Goal: Task Accomplishment & Management: Complete application form

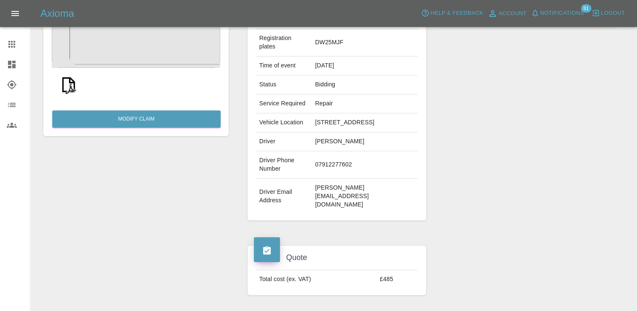
click at [6, 41] on link "Claims" at bounding box center [15, 44] width 30 height 20
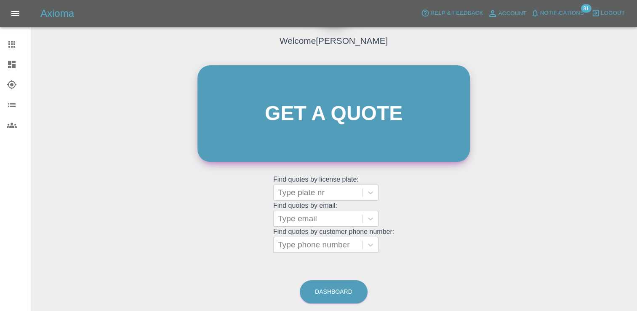
scroll to position [83, 0]
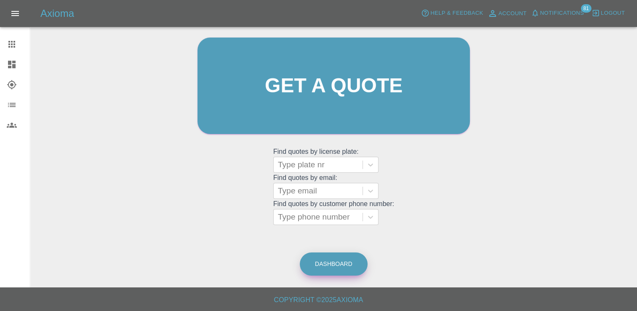
click at [337, 263] on link "Dashboard" at bounding box center [334, 263] width 68 height 23
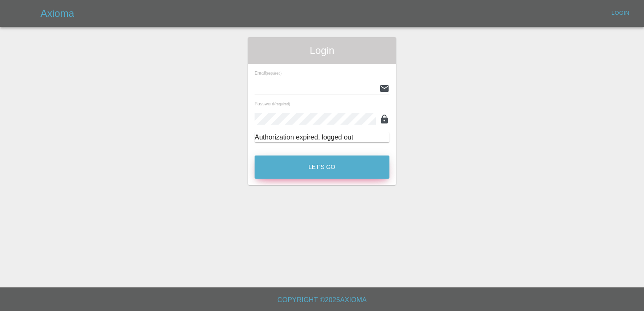
type input "[PERSON_NAME][EMAIL_ADDRESS][PERSON_NAME][DOMAIN_NAME]"
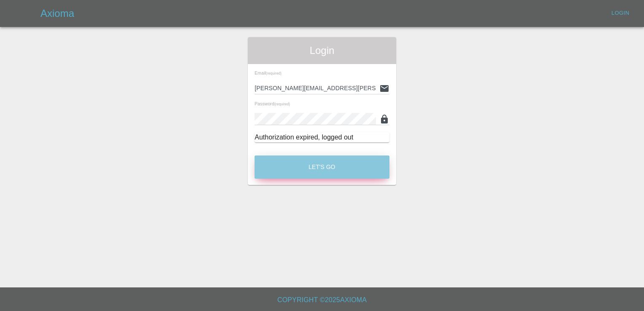
click at [349, 168] on button "Let's Go" at bounding box center [321, 166] width 135 height 23
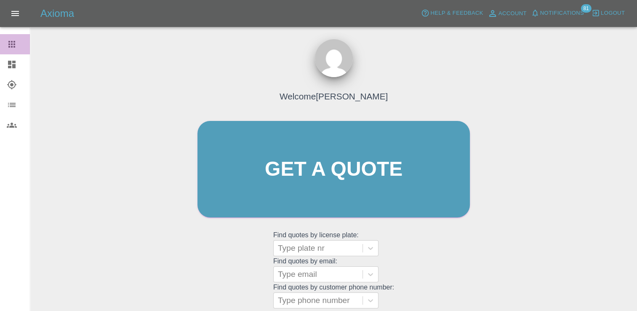
click at [8, 40] on icon at bounding box center [12, 44] width 10 height 10
click at [13, 64] on icon at bounding box center [12, 64] width 10 height 10
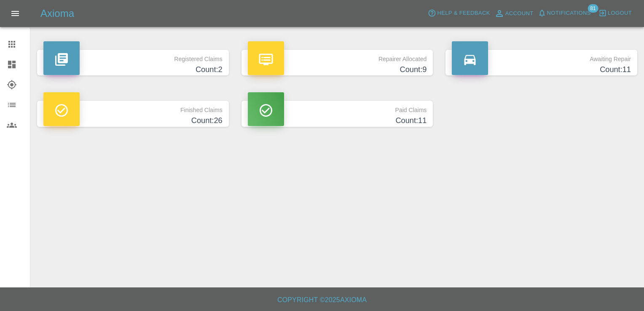
click at [587, 176] on main "Registered Claims Count: 2 Repairer Allocated Count: 9 Awaiting Repair Count: 1…" at bounding box center [322, 143] width 644 height 287
click at [520, 74] on h4 "Count: 11" at bounding box center [541, 69] width 179 height 11
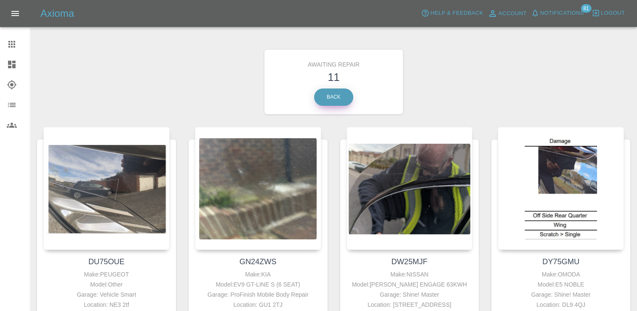
click at [326, 99] on link "Back" at bounding box center [333, 96] width 39 height 17
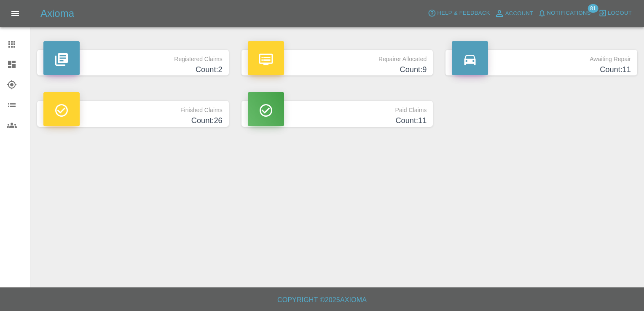
click at [395, 68] on h4 "Count: 9" at bounding box center [337, 69] width 179 height 11
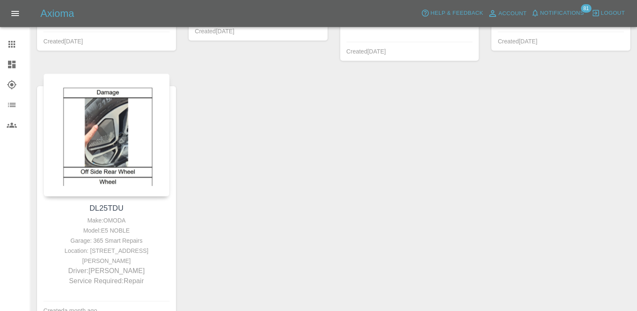
scroll to position [617, 0]
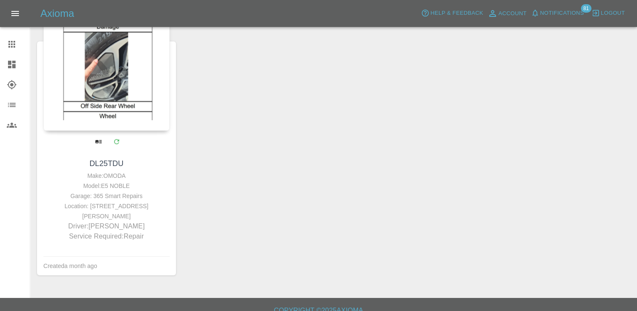
click at [131, 102] on div at bounding box center [106, 69] width 126 height 123
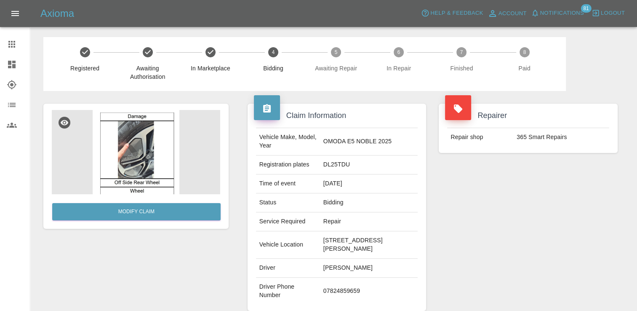
drag, startPoint x: 322, startPoint y: 187, endPoint x: 369, endPoint y: 186, distance: 46.8
click at [369, 186] on td "[DATE]" at bounding box center [369, 183] width 98 height 19
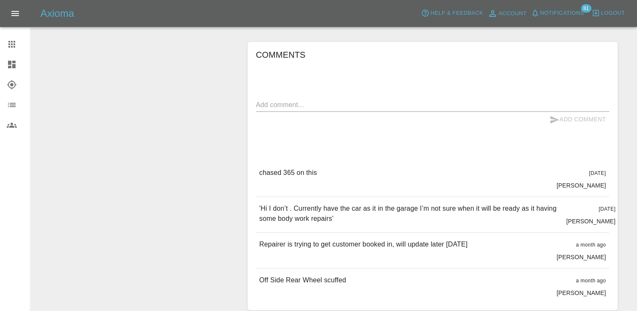
scroll to position [379, 0]
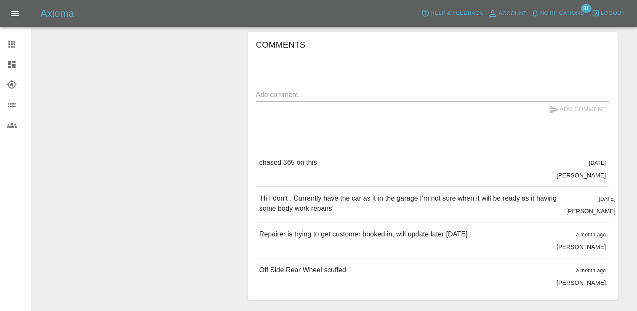
click at [88, 95] on div "Modify Claim" at bounding box center [136, 12] width 198 height 601
click at [9, 45] on icon at bounding box center [12, 44] width 10 height 10
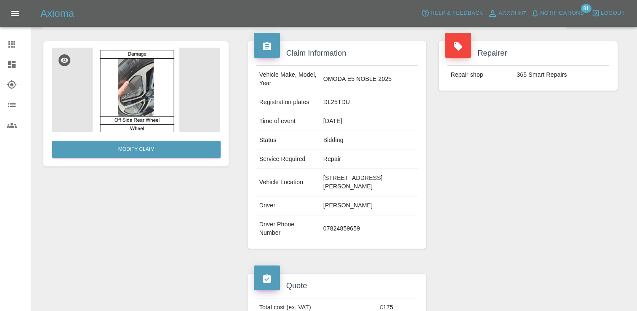
scroll to position [83, 0]
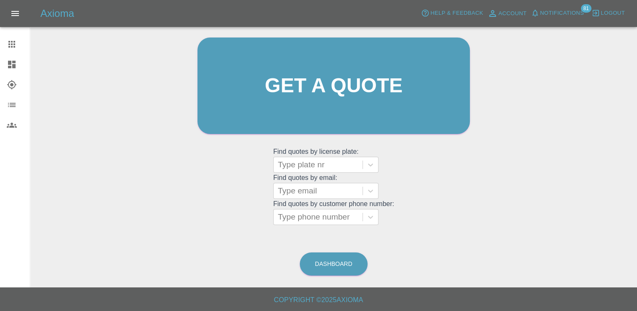
click at [12, 68] on icon at bounding box center [12, 64] width 10 height 10
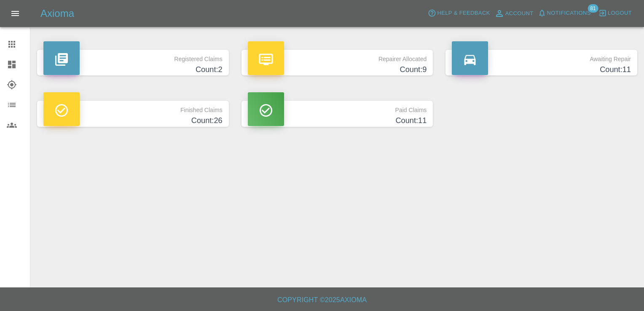
click at [15, 65] on icon at bounding box center [12, 65] width 8 height 8
click at [198, 65] on h4 "Count: 2" at bounding box center [132, 69] width 179 height 11
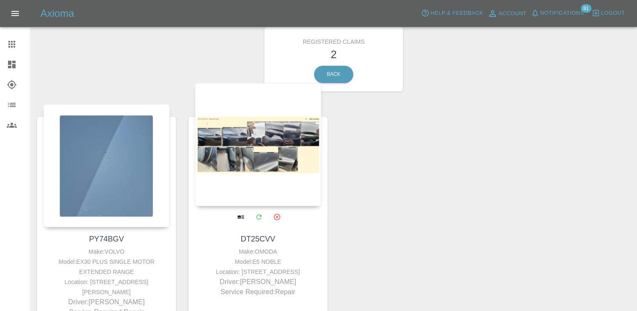
scroll to position [42, 0]
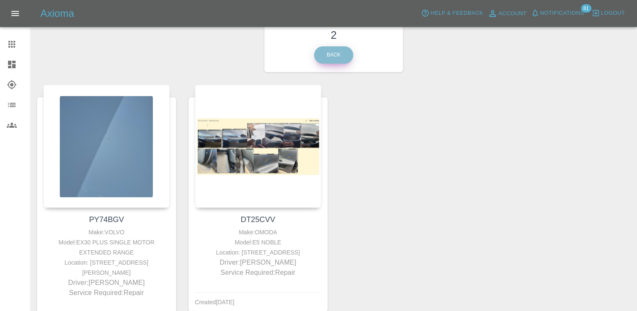
click at [329, 59] on link "Back" at bounding box center [333, 54] width 39 height 17
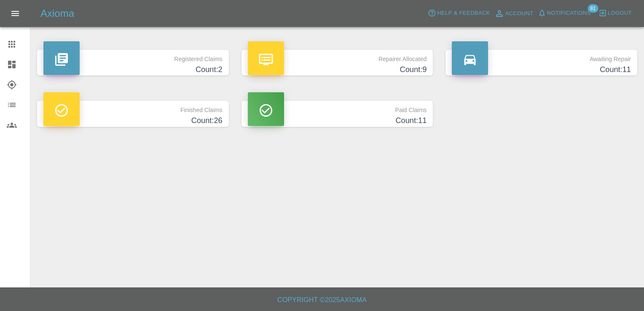
click at [378, 64] on h4 "Count: 9" at bounding box center [337, 69] width 179 height 11
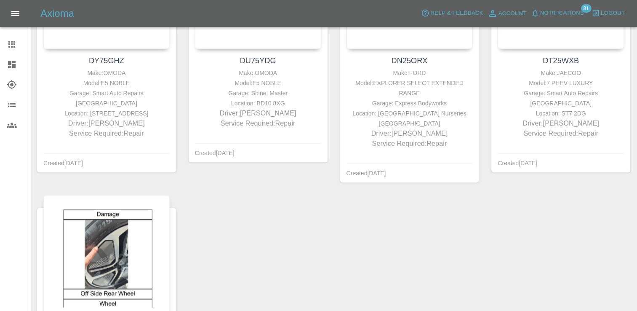
scroll to position [463, 0]
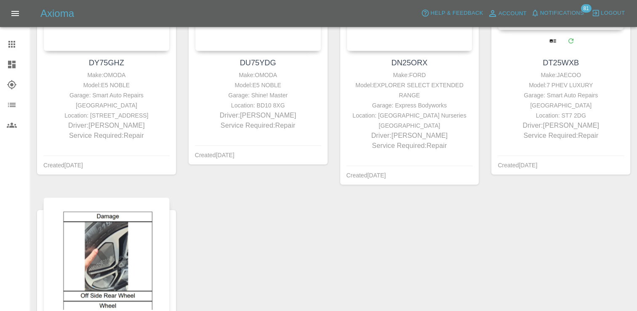
click at [566, 69] on div "DT25WXB Make: JAECOO Model: 7 PHEV LUXURY Garage: Smart Auto Repairs [GEOGRAPHI…" at bounding box center [561, 99] width 139 height 96
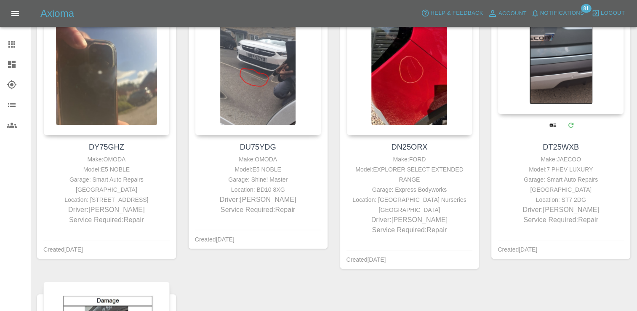
click at [566, 71] on div at bounding box center [561, 52] width 126 height 123
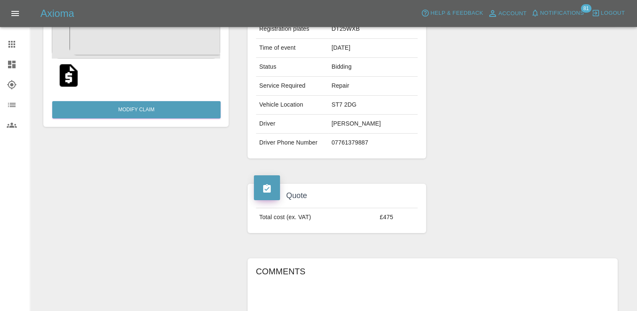
scroll to position [84, 0]
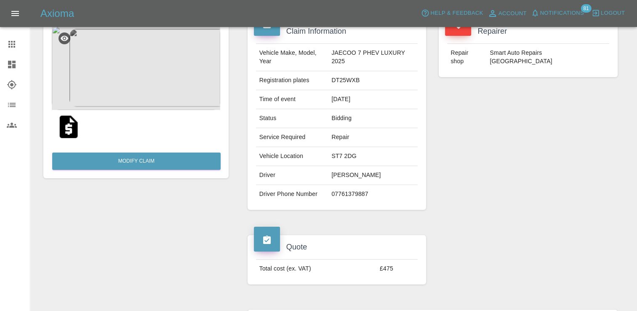
click at [352, 80] on td "DT25WXB" at bounding box center [373, 80] width 90 height 19
copy td "DT25WXB"
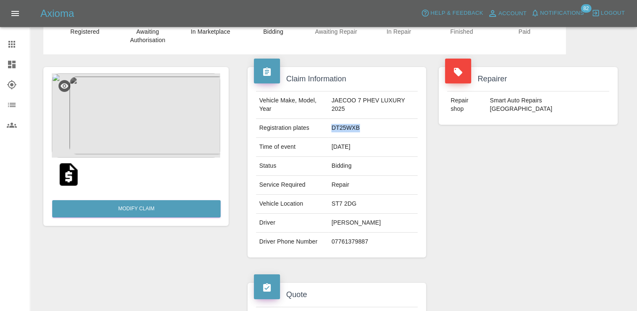
scroll to position [0, 0]
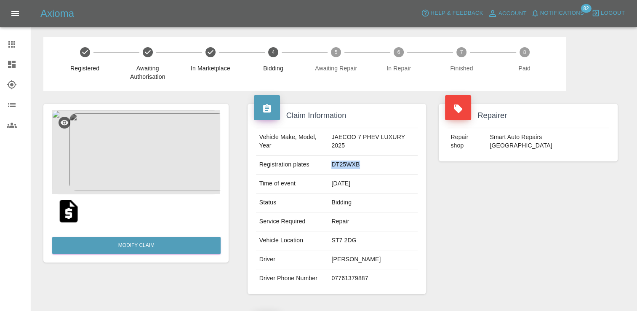
click at [12, 46] on icon at bounding box center [11, 44] width 7 height 7
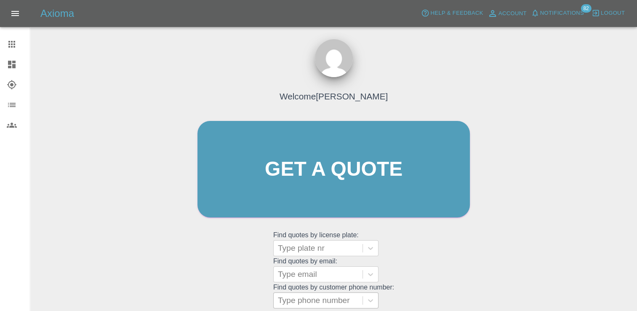
scroll to position [83, 0]
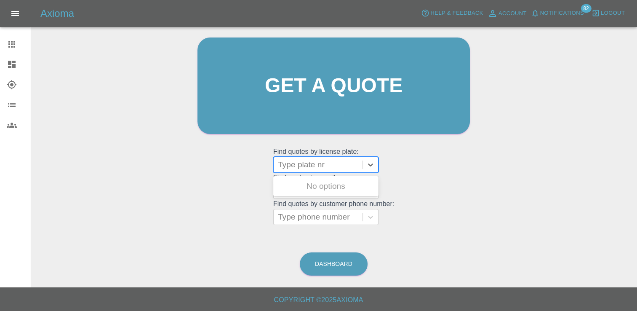
click at [322, 161] on div at bounding box center [318, 165] width 80 height 12
paste input "DT25VZW"
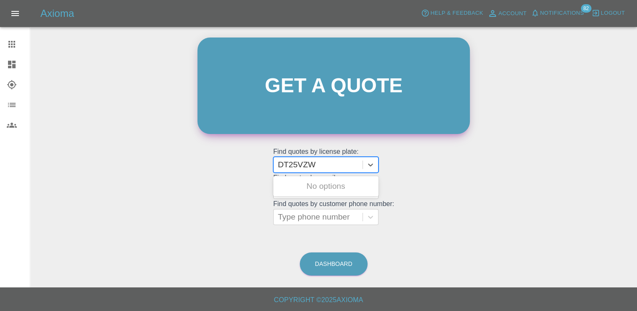
type input "DT25VZW"
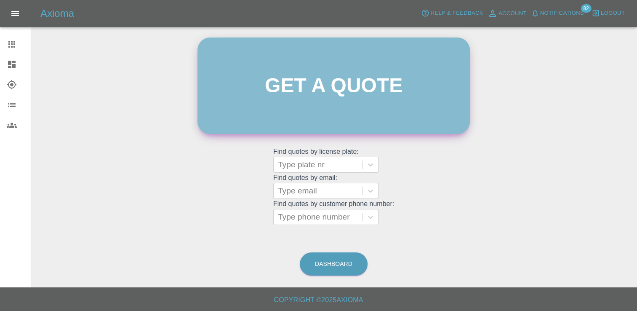
click at [339, 88] on link "Get a quote" at bounding box center [334, 85] width 273 height 96
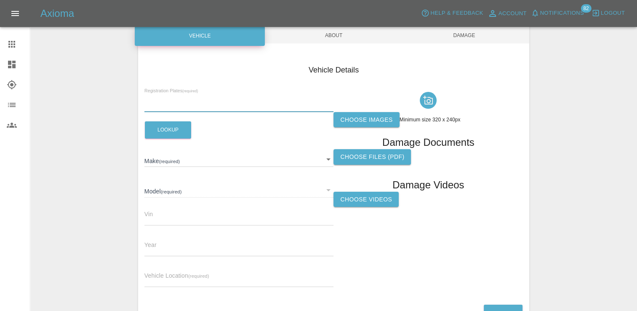
click at [183, 110] on input "text" at bounding box center [239, 106] width 190 height 12
paste input "DT25VZW"
type input "DT25VZW"
click at [174, 131] on button "Lookup" at bounding box center [168, 129] width 46 height 17
type input "JAECOO"
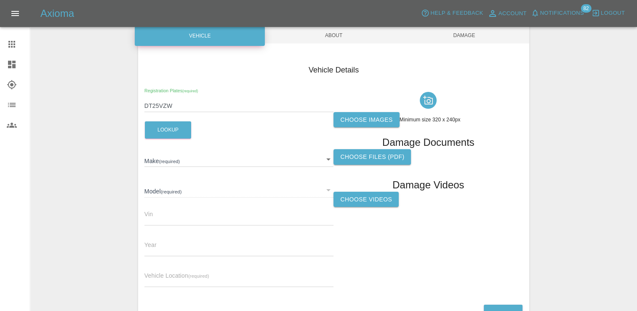
type input "7 PHEV LUXURY"
type input "[US_VEHICLE_IDENTIFICATION_NUMBER]"
type input "2025"
click at [338, 118] on label "Choose images" at bounding box center [367, 120] width 66 height 16
click at [0, 0] on input "Choose images" at bounding box center [0, 0] width 0 height 0
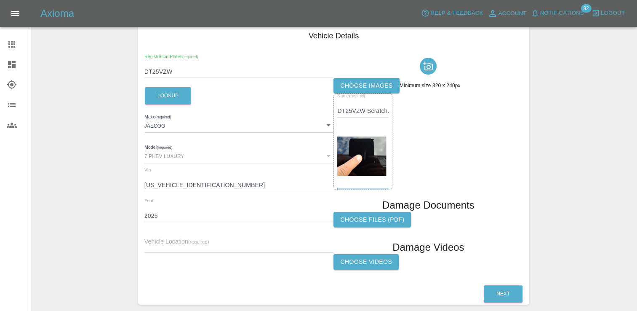
scroll to position [155, 0]
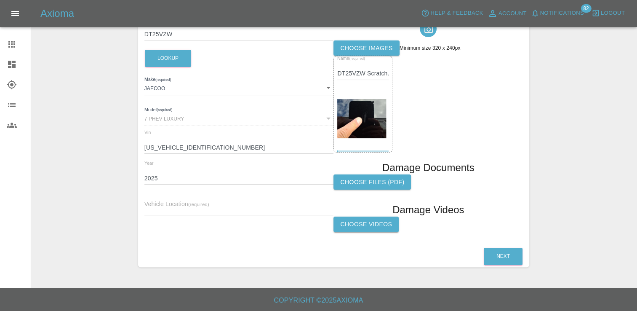
click at [178, 204] on input "text" at bounding box center [239, 209] width 190 height 12
paste input "[STREET_ADDRESS]"
type input "[STREET_ADDRESS]"
click at [506, 251] on button "Next" at bounding box center [503, 256] width 39 height 17
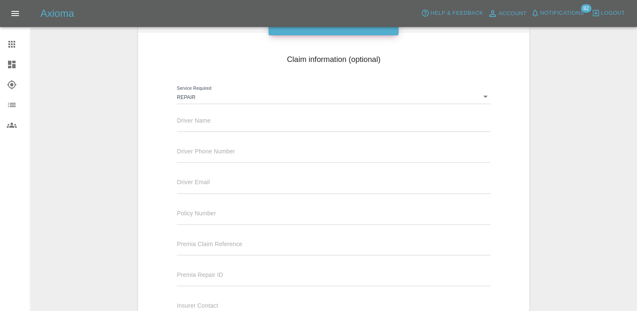
scroll to position [71, 0]
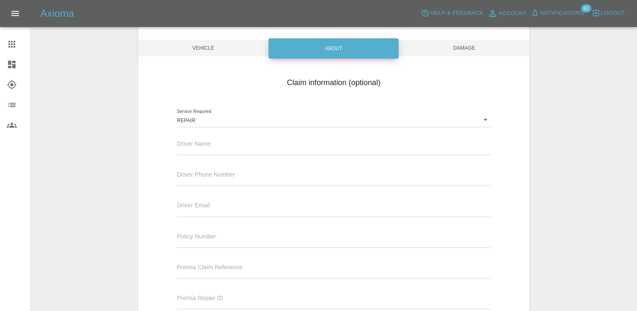
click at [209, 142] on span "Driver Name" at bounding box center [194, 143] width 34 height 7
click at [219, 150] on input "text" at bounding box center [333, 149] width 313 height 12
paste input "[PERSON_NAME]"
type input "[PERSON_NAME]"
click at [205, 183] on input "text" at bounding box center [333, 180] width 313 height 12
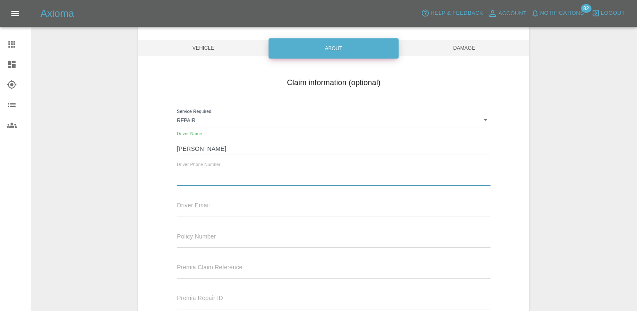
paste input "07438179532"
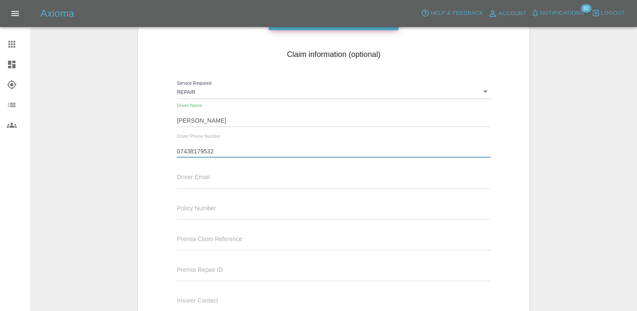
scroll to position [155, 0]
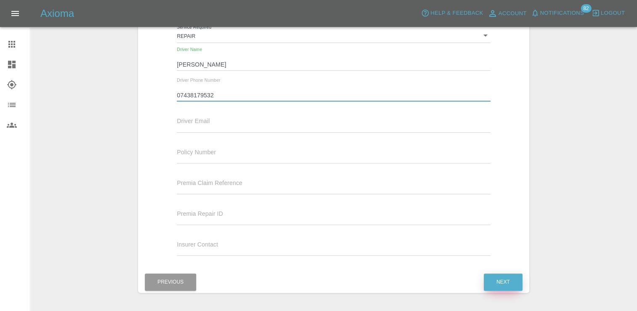
type input "07438179532"
click at [504, 275] on button "Next" at bounding box center [503, 281] width 39 height 17
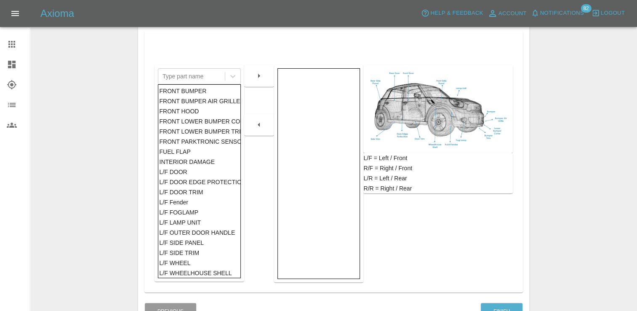
click at [198, 114] on div "FRONT HOOD" at bounding box center [199, 111] width 80 height 10
click at [251, 75] on button "button" at bounding box center [259, 75] width 27 height 15
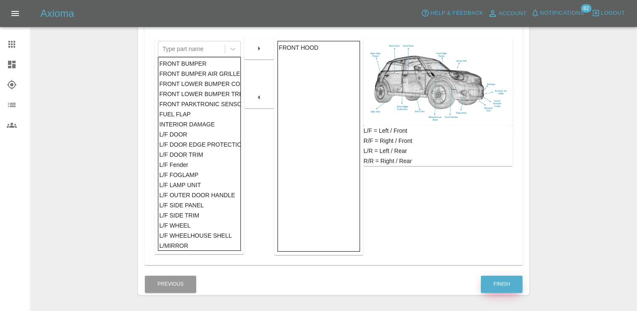
scroll to position [197, 0]
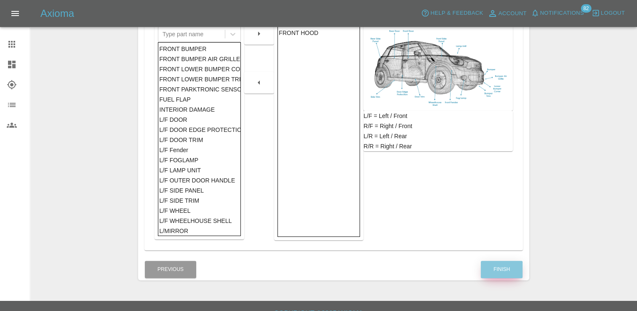
click at [492, 270] on button "Finish" at bounding box center [502, 269] width 42 height 17
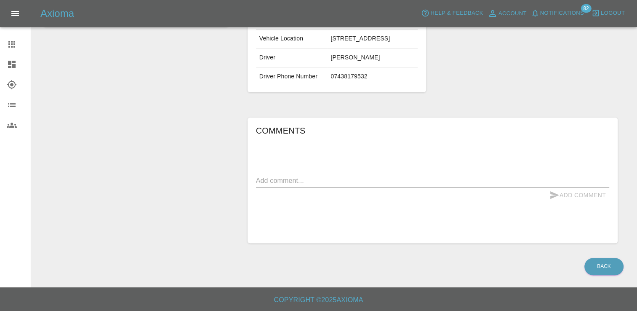
scroll to position [209, 0]
click at [345, 184] on textarea at bounding box center [432, 181] width 353 height 10
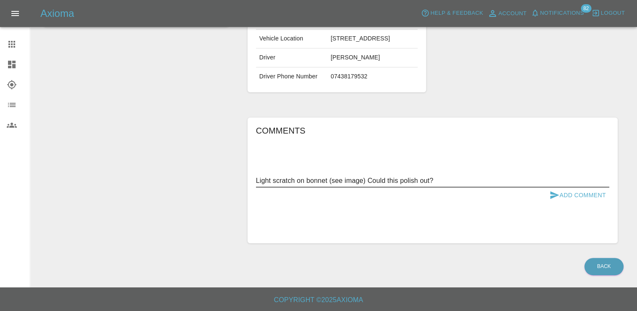
type textarea "Light scratch on bonnet (see image) Could this polish out?"
click at [602, 198] on button "Add Comment" at bounding box center [577, 195] width 63 height 16
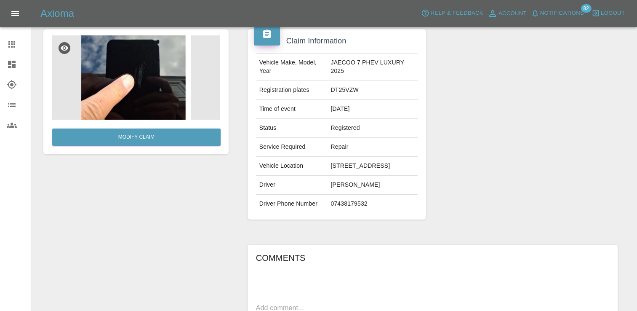
scroll to position [34, 0]
